Goal: Book appointment/travel/reservation

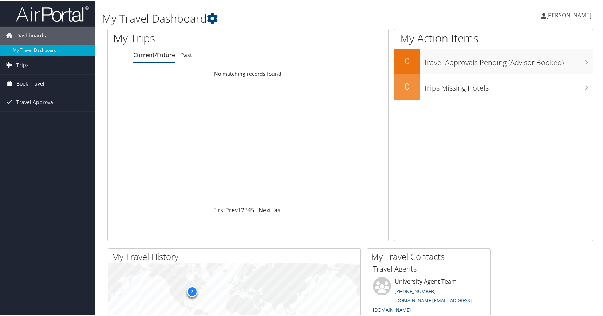
click at [23, 82] on span "Book Travel" at bounding box center [30, 83] width 28 height 18
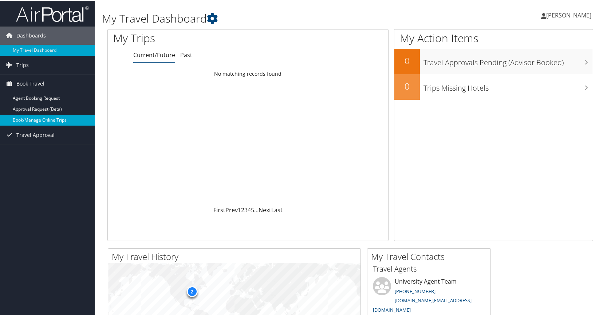
click at [41, 120] on link "Book/Manage Online Trips" at bounding box center [47, 119] width 95 height 11
